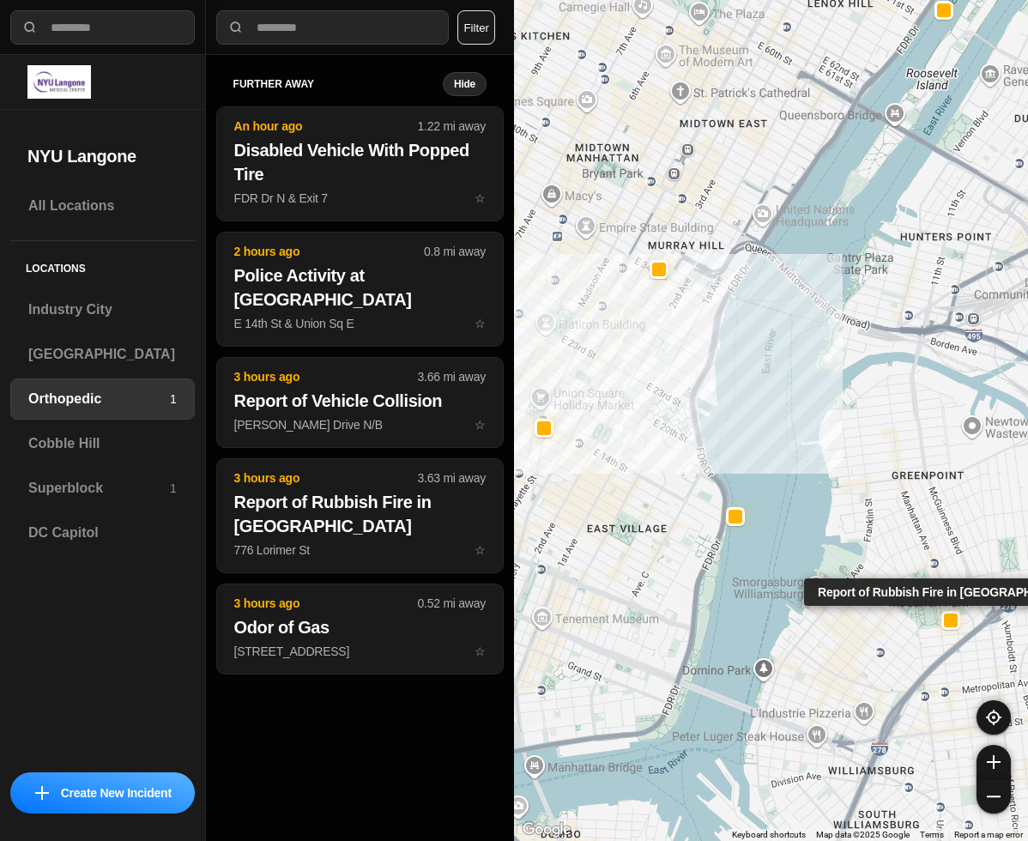
select select "*"
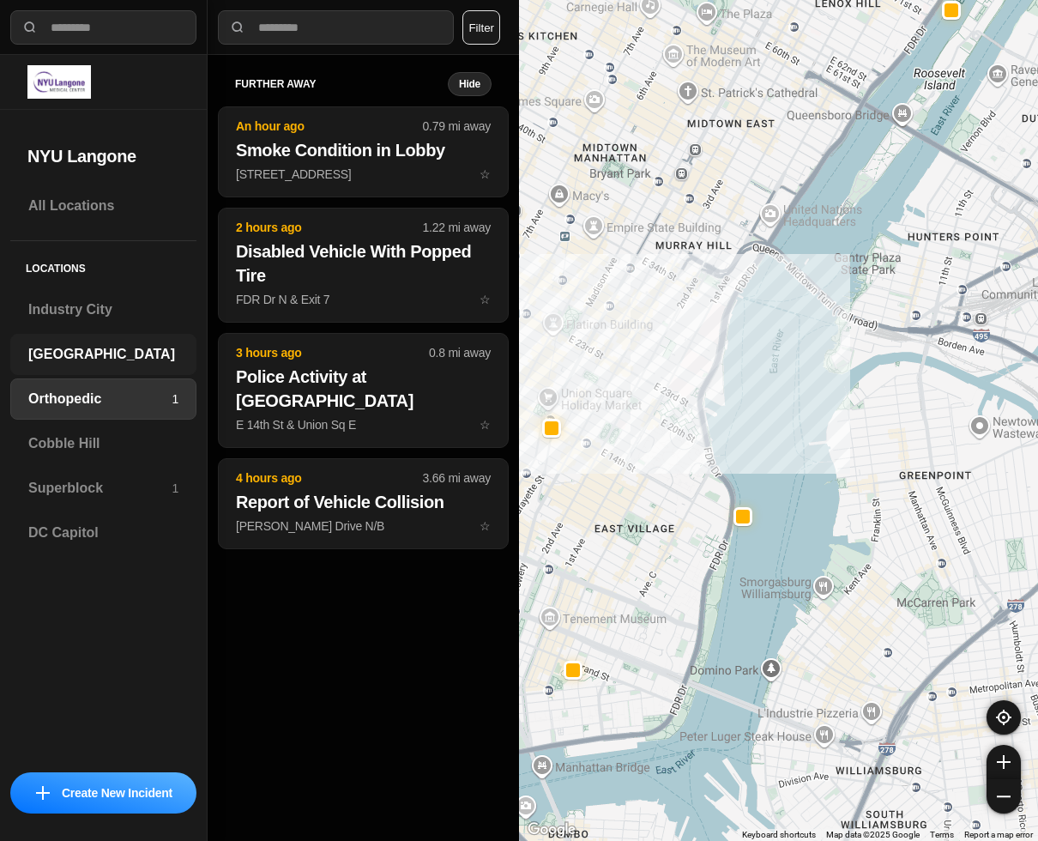
click at [84, 364] on h3 "[GEOGRAPHIC_DATA]" at bounding box center [103, 354] width 150 height 21
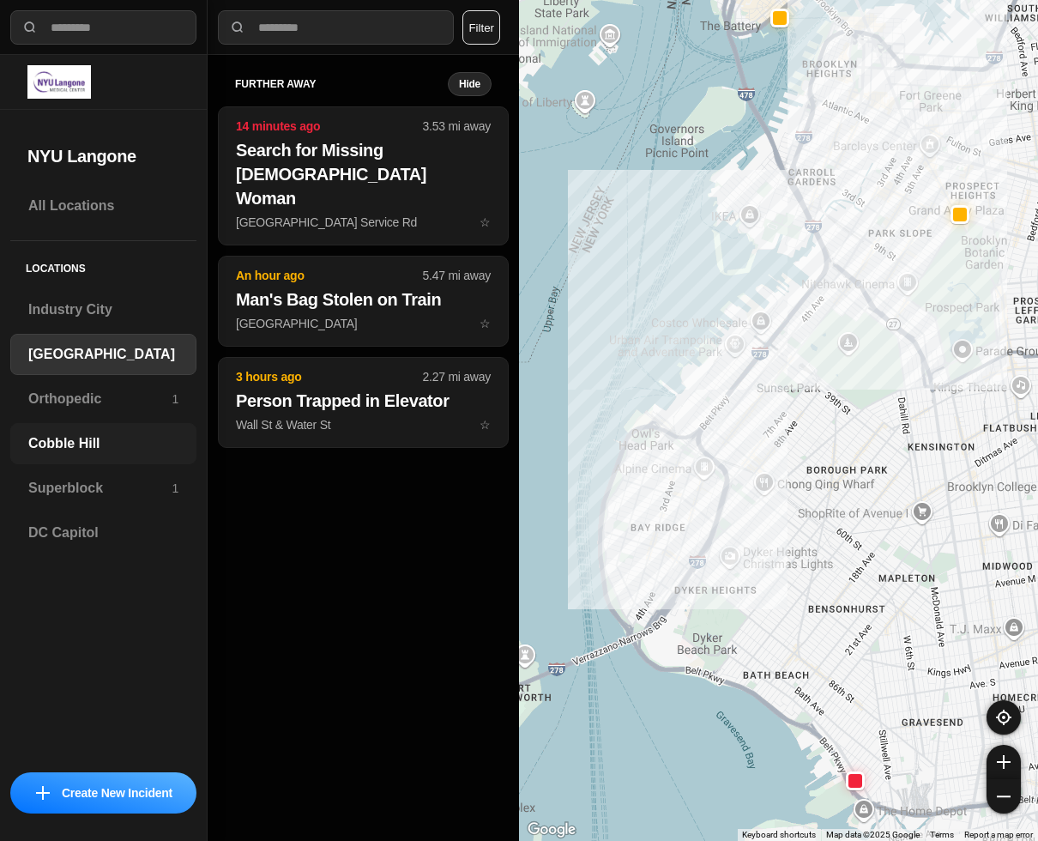
click at [115, 441] on h3 "Cobble Hill" at bounding box center [103, 443] width 150 height 21
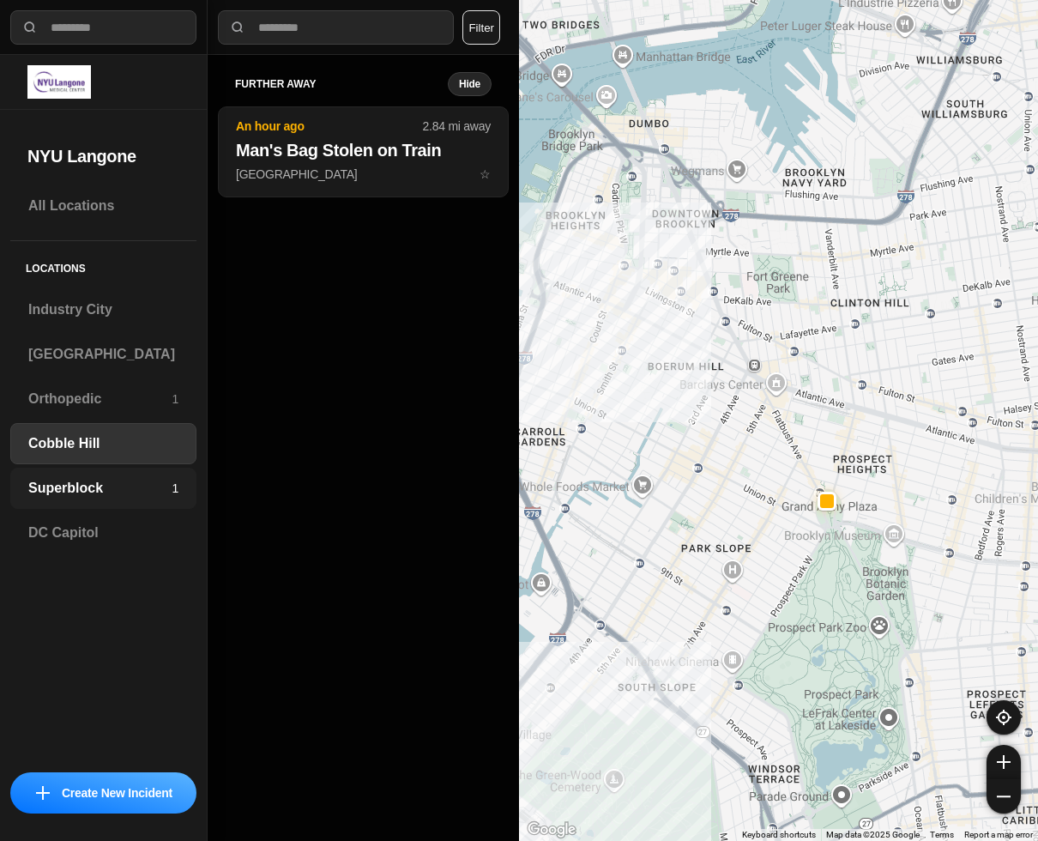
click at [69, 486] on h3 "Superblock" at bounding box center [99, 488] width 143 height 21
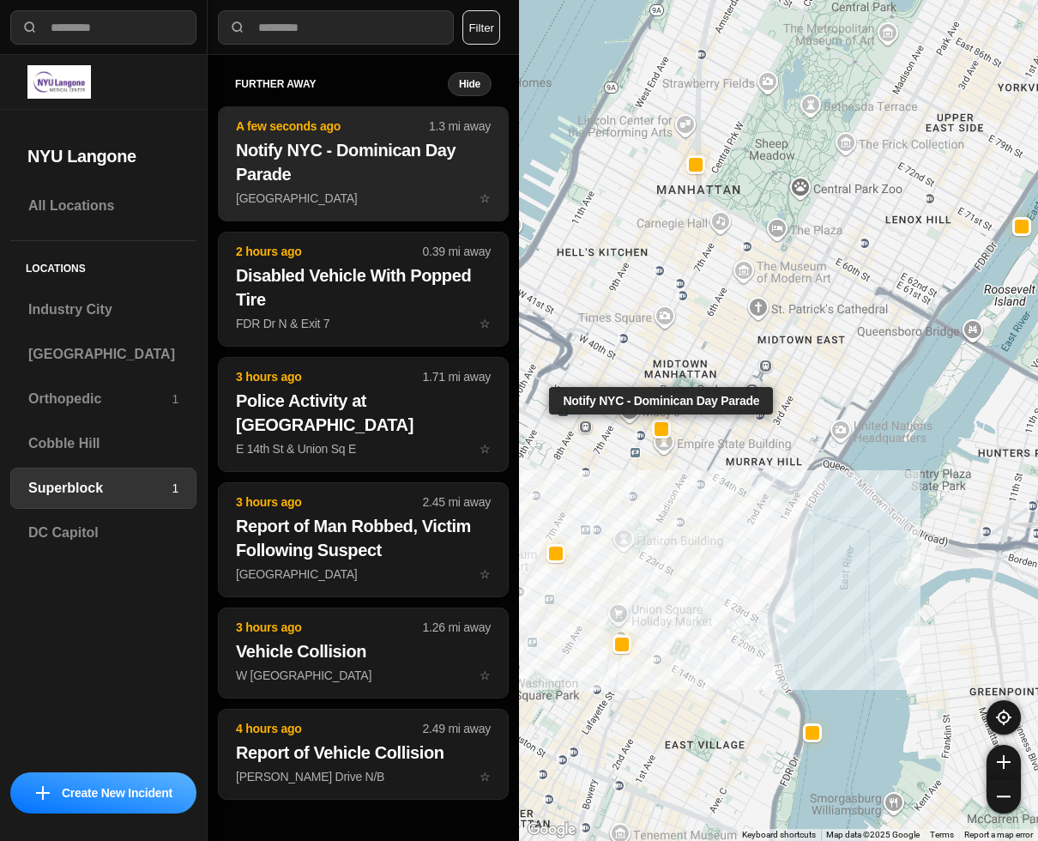
click at [300, 178] on h2 "Notify NYC - Dominican Day Parade" at bounding box center [363, 162] width 255 height 48
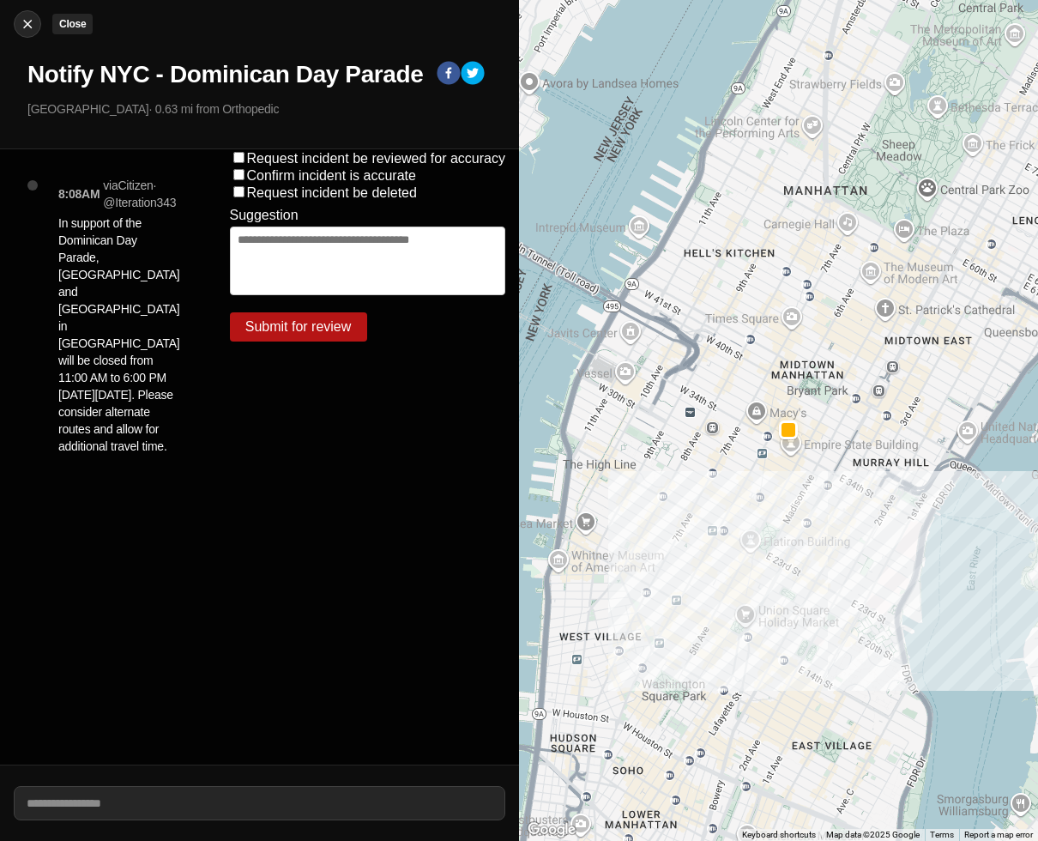
click at [26, 27] on img at bounding box center [27, 23] width 17 height 17
select select "*"
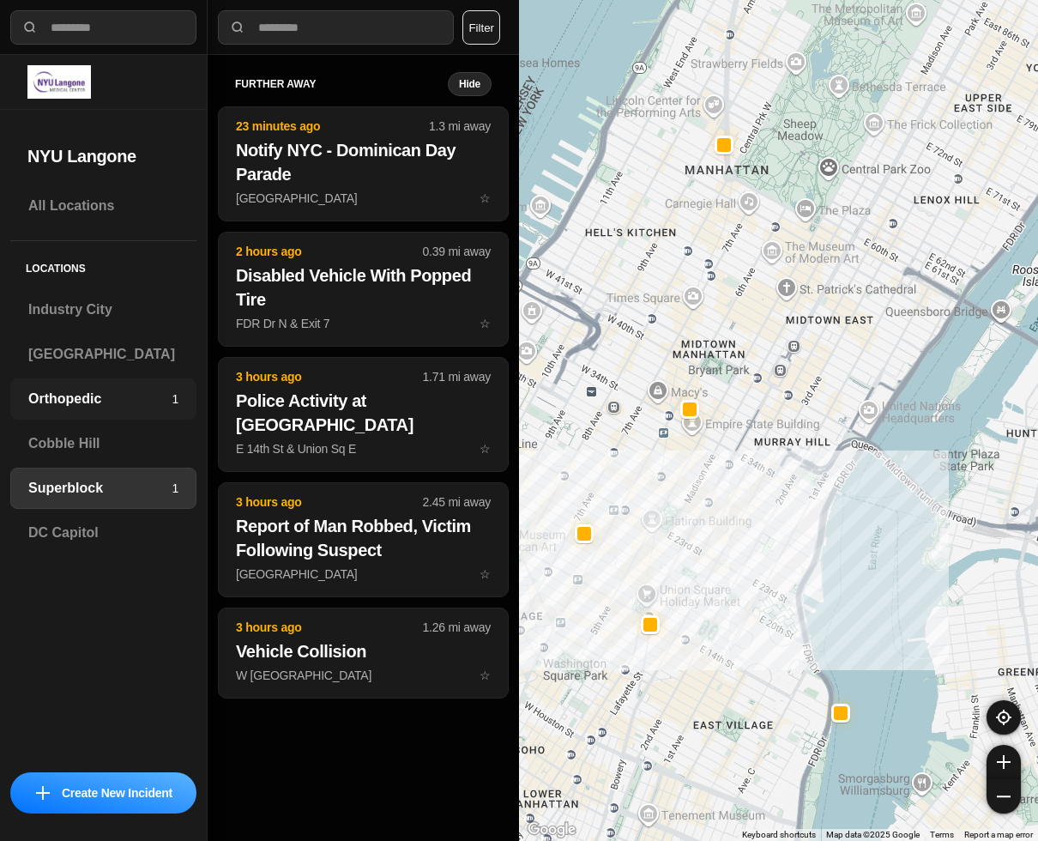
click at [106, 403] on h3 "Orthopedic" at bounding box center [99, 399] width 143 height 21
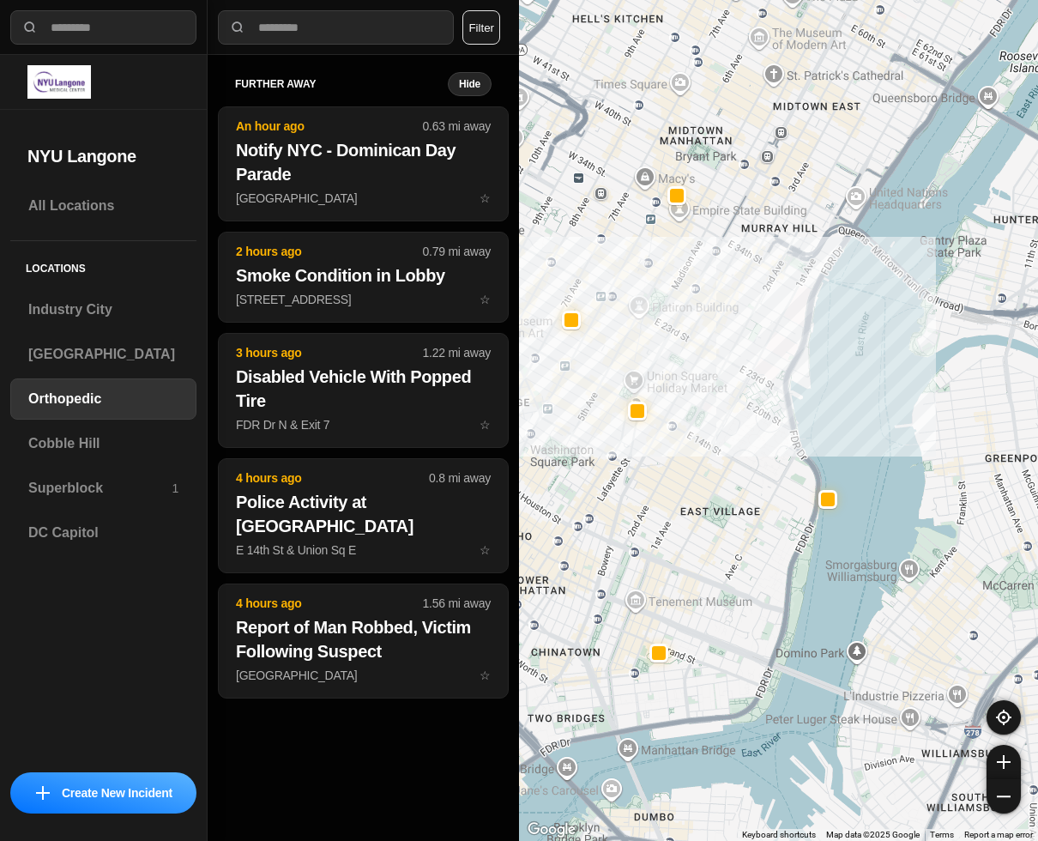
drag, startPoint x: 922, startPoint y: 498, endPoint x: 795, endPoint y: 503, distance: 127.1
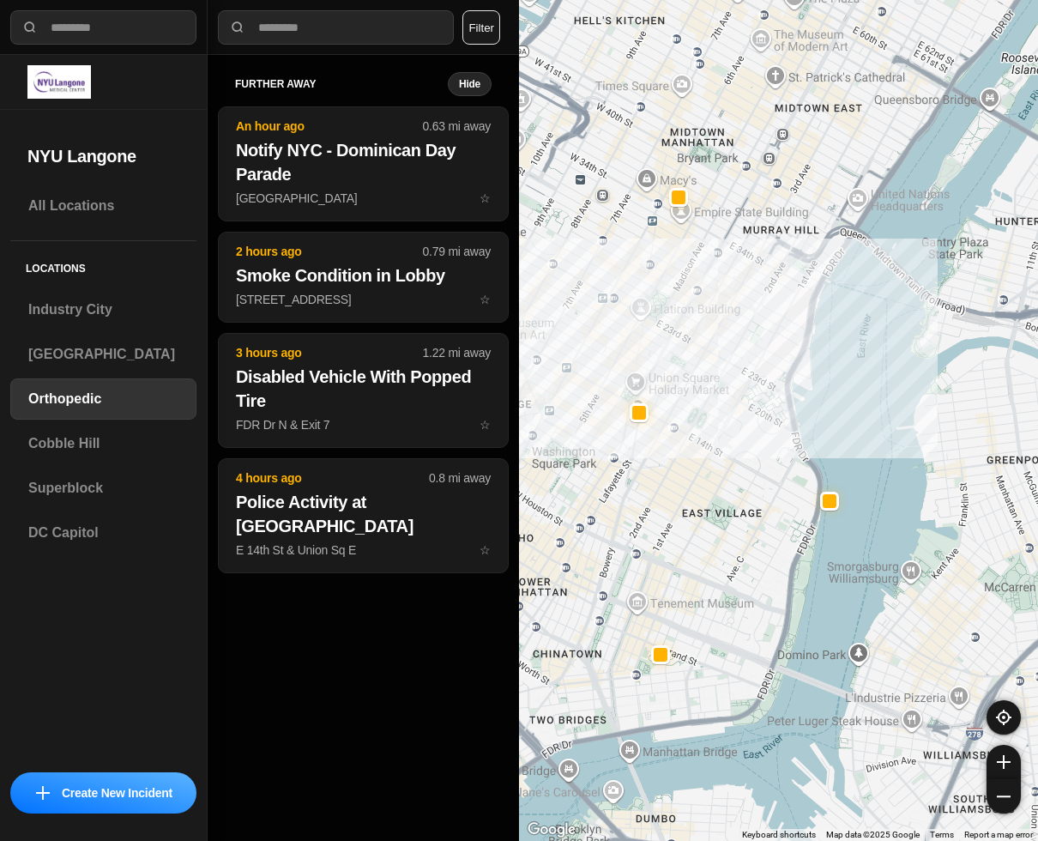
select select "*"
